Goal: Navigation & Orientation: Find specific page/section

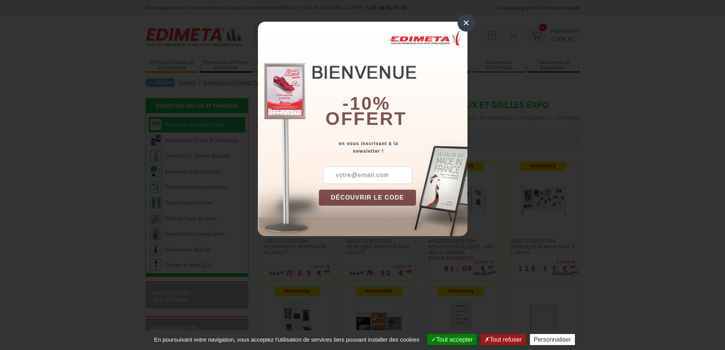
click at [466, 22] on div "×" at bounding box center [467, 23] width 18 height 18
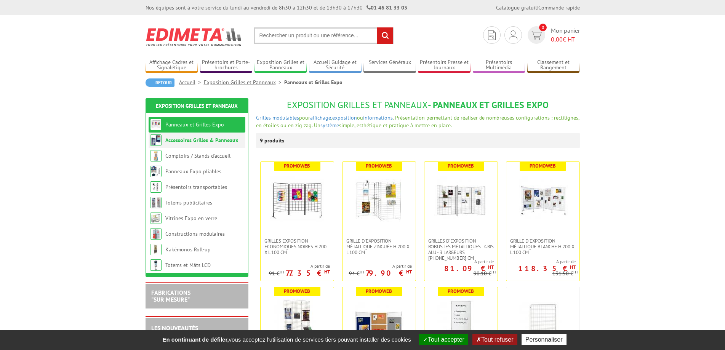
click at [197, 138] on link "Accessoires Grilles & Panneaux" at bounding box center [201, 140] width 73 height 7
